Goal: Participate in discussion

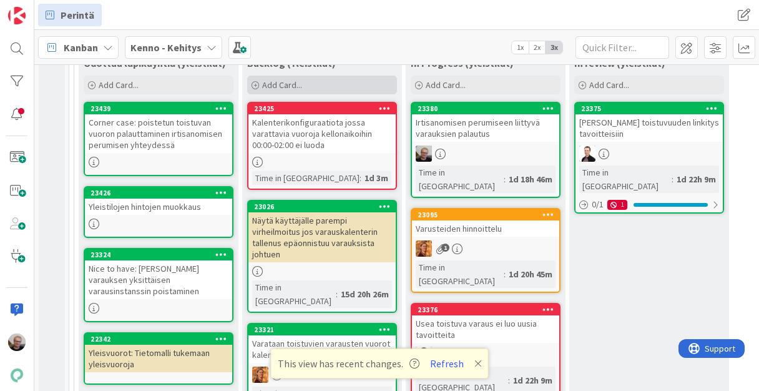
scroll to position [300, 0]
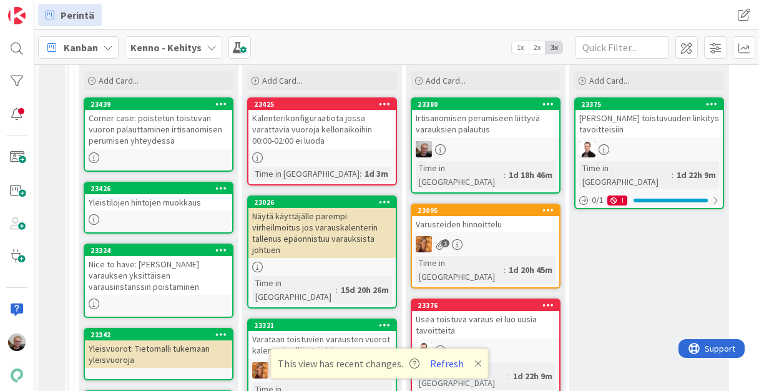
click at [450, 125] on div "Irtisanomisen perumiseen liittyvä varauksien palautus" at bounding box center [485, 123] width 147 height 27
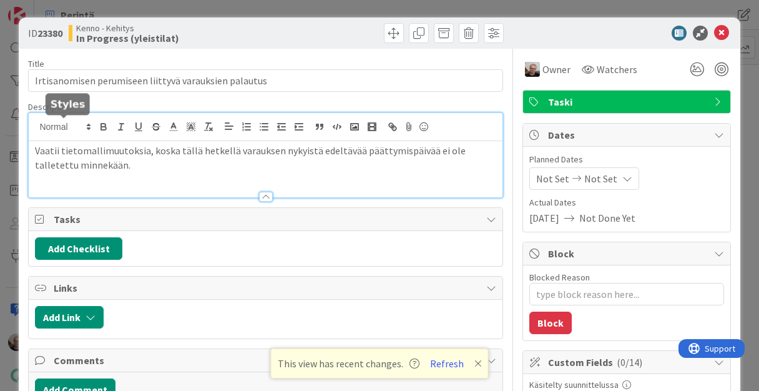
click at [34, 130] on div "Vaatii tietomallimuutoksia, koska tällä hetkellä varauksen nykyistä edeltävää p…" at bounding box center [265, 155] width 473 height 84
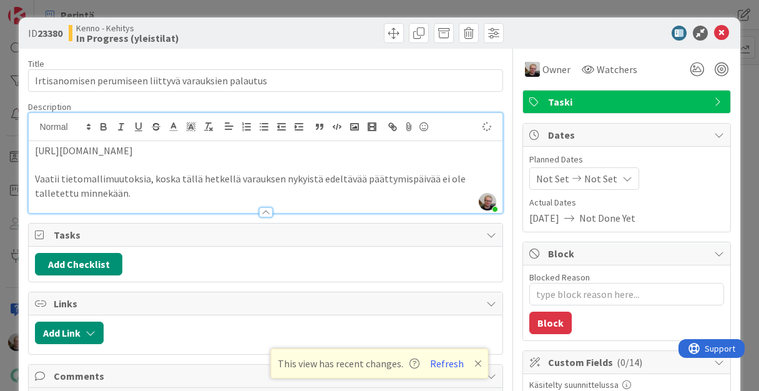
type textarea "x"
click at [714, 37] on icon at bounding box center [721, 33] width 15 height 15
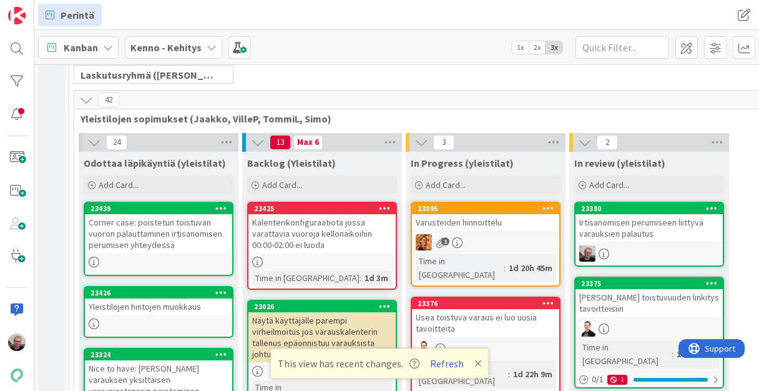
scroll to position [180, 0]
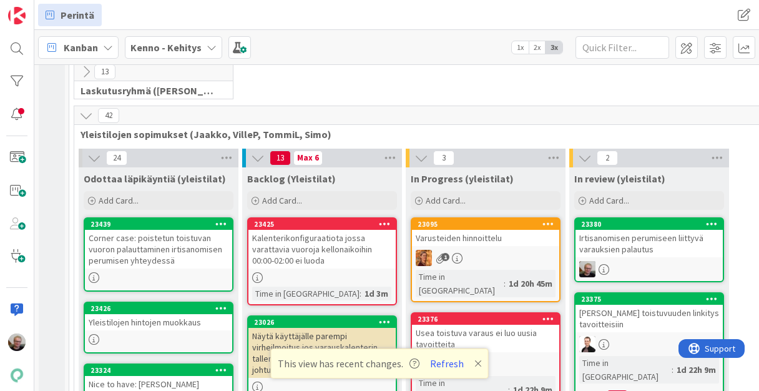
click at [81, 112] on icon at bounding box center [86, 116] width 14 height 14
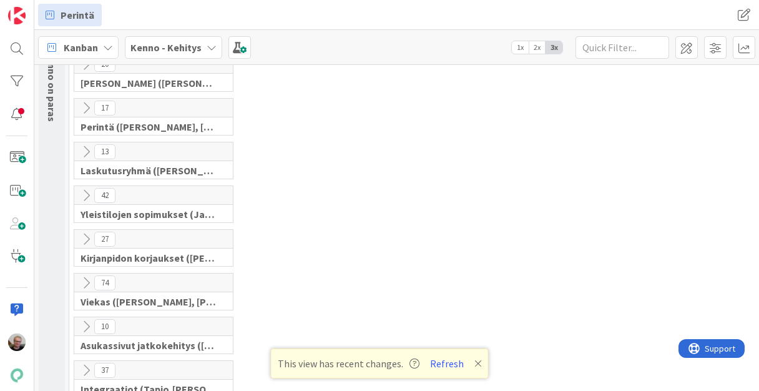
scroll to position [0, 0]
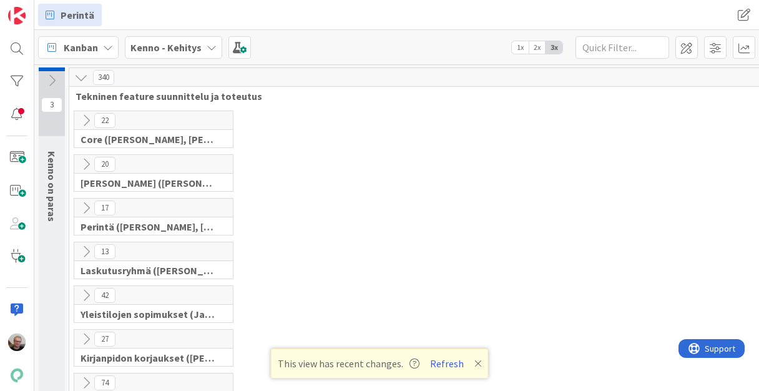
click at [87, 203] on icon at bounding box center [86, 208] width 14 height 14
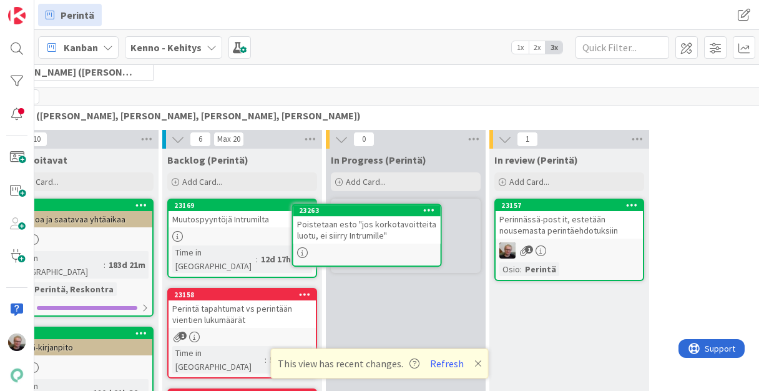
scroll to position [112, 80]
